Goal: Task Accomplishment & Management: Manage account settings

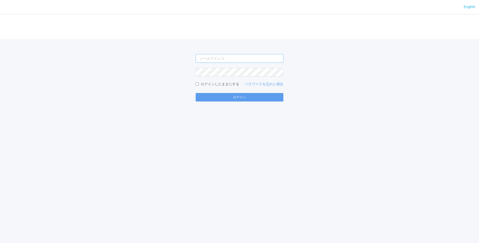
type input "[PERSON_NAME][EMAIL_ADDRESS][DOMAIN_NAME]"
click at [256, 102] on div "English ログイン shuhei.otsuki@dj.kyocera.com ログインしたままにする パスワードを忘れた場合 ログイン" at bounding box center [239, 121] width 479 height 243
click at [247, 90] on form "shuhei.otsuki@dj.kyocera.com ログインしたままにする パスワードを忘れた場合 ログイン" at bounding box center [240, 78] width 88 height 48
click at [248, 95] on button "ログイン" at bounding box center [240, 97] width 88 height 9
click at [245, 103] on div "English ログイン shuhei.otsuki@dj.kyocera.com ログインしたままにする パスワードを忘れた場合 ログイン" at bounding box center [239, 121] width 479 height 243
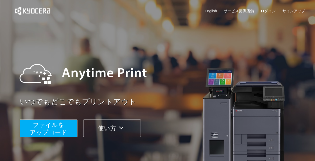
click at [103, 39] on div "いつでもどこでもプリントアウト ファイルを ​​アップロード 使い方" at bounding box center [157, 94] width 301 height 140
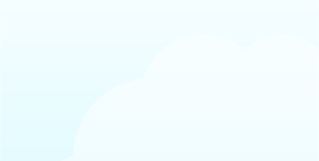
click at [88, 36] on body at bounding box center [159, 80] width 319 height 161
click at [199, 137] on body at bounding box center [159, 80] width 319 height 161
drag, startPoint x: 199, startPoint y: 134, endPoint x: 199, endPoint y: 129, distance: 4.3
click at [199, 133] on body at bounding box center [159, 80] width 319 height 161
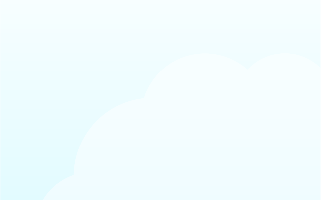
click at [290, 126] on body at bounding box center [160, 100] width 321 height 200
click at [175, 51] on body at bounding box center [160, 100] width 321 height 200
